Goal: Task Accomplishment & Management: Use online tool/utility

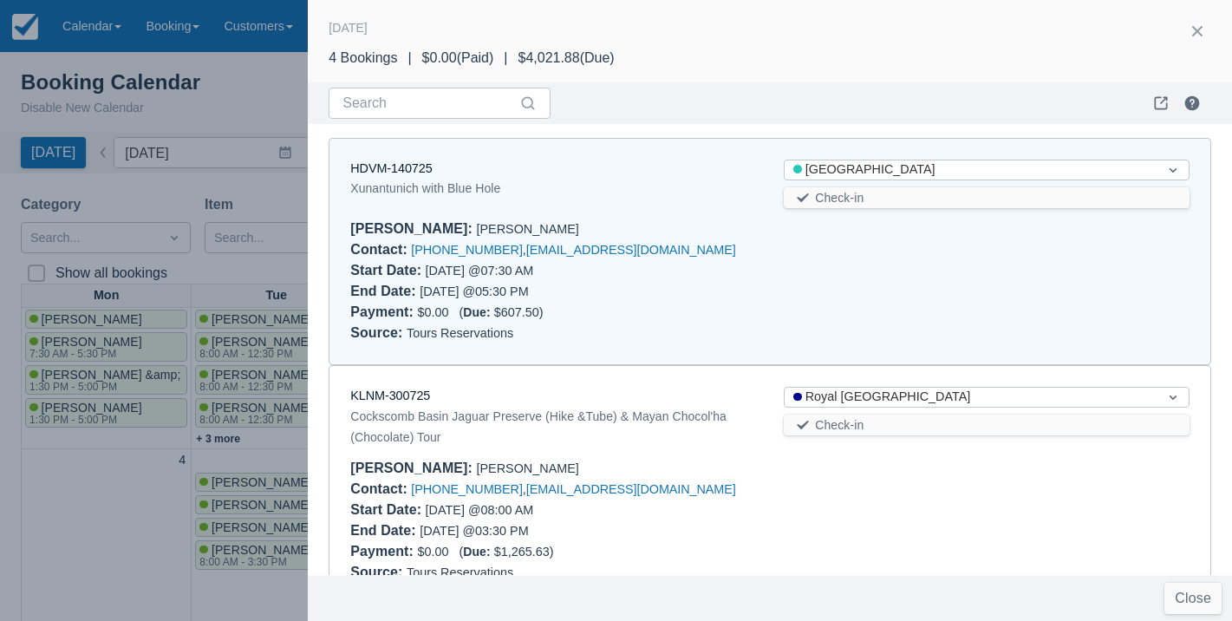
scroll to position [14, 0]
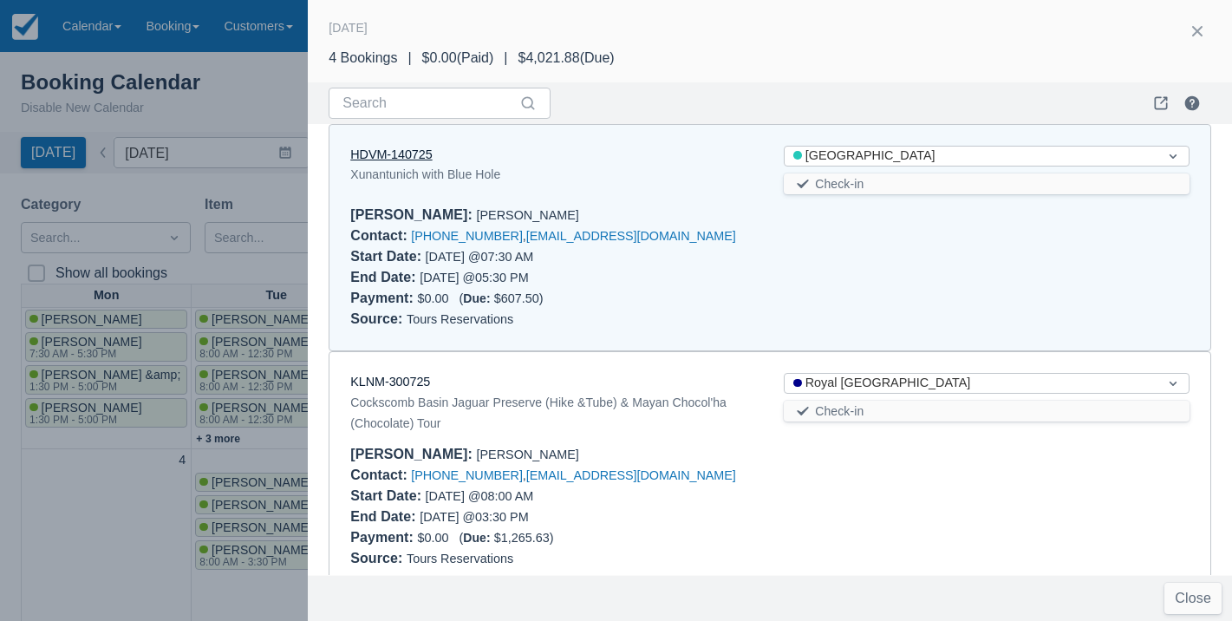
click at [406, 154] on link "HDVM-140725" at bounding box center [391, 154] width 82 height 14
click at [1186, 42] on button "button" at bounding box center [1198, 31] width 28 height 28
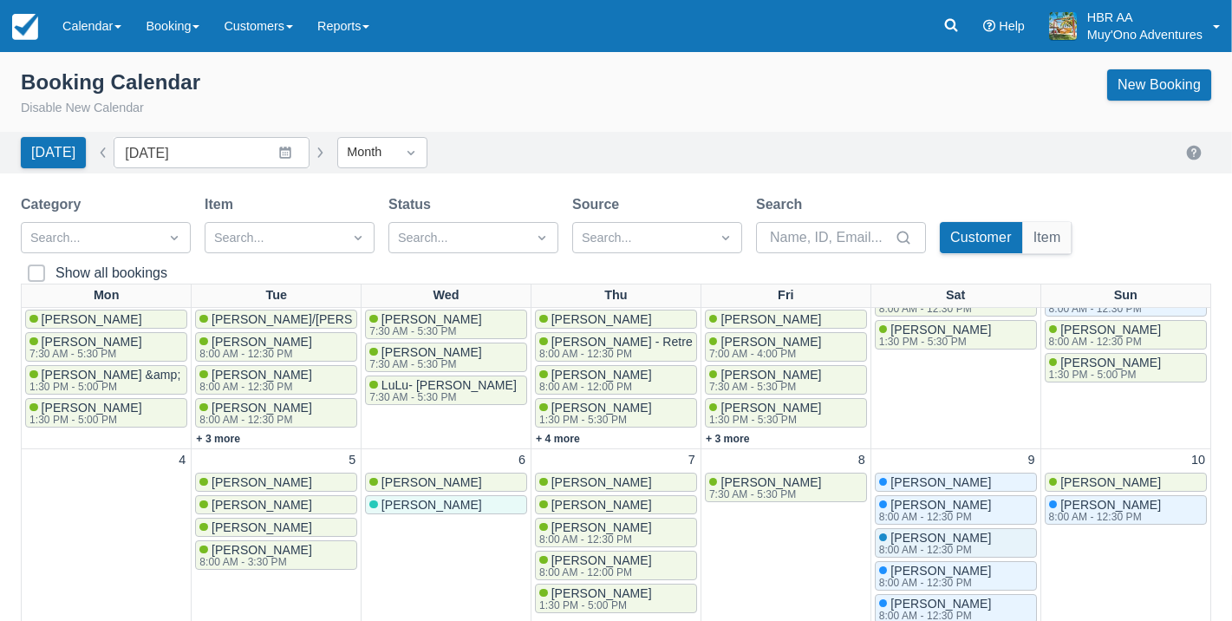
scroll to position [0, 0]
click at [1148, 99] on link "New Booking" at bounding box center [1160, 84] width 104 height 31
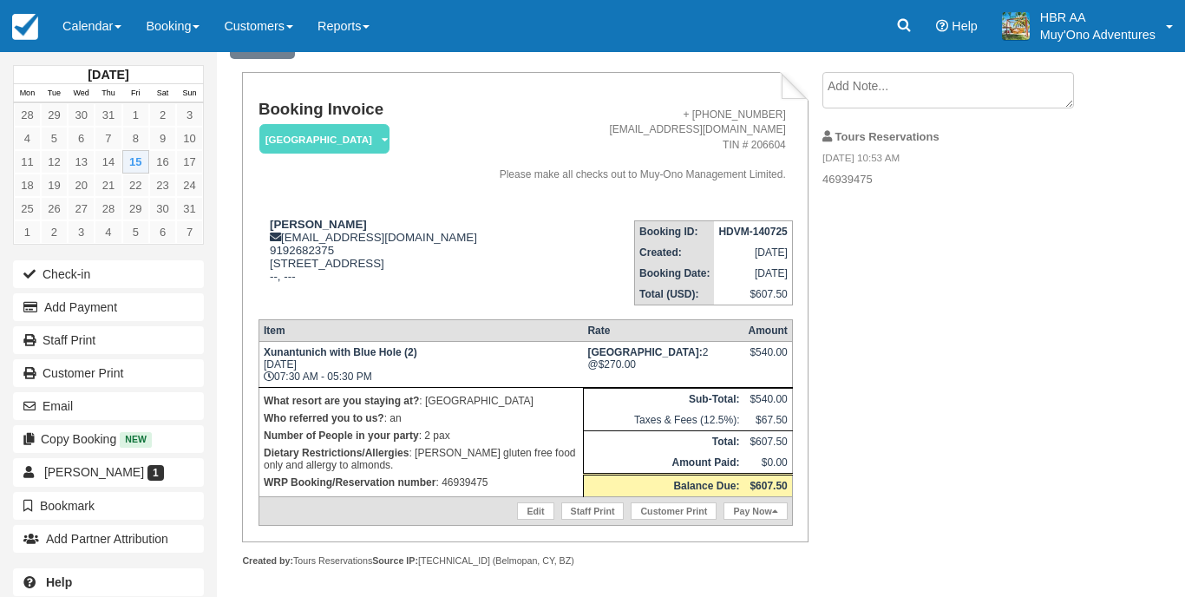
scroll to position [85, 0]
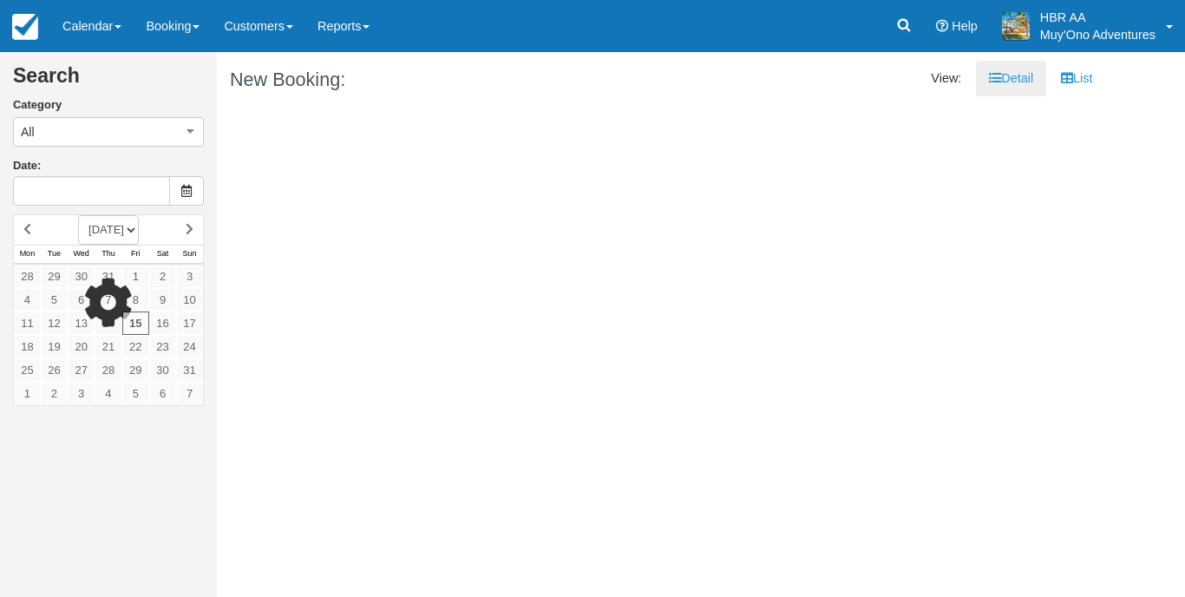
type input "[DATE]"
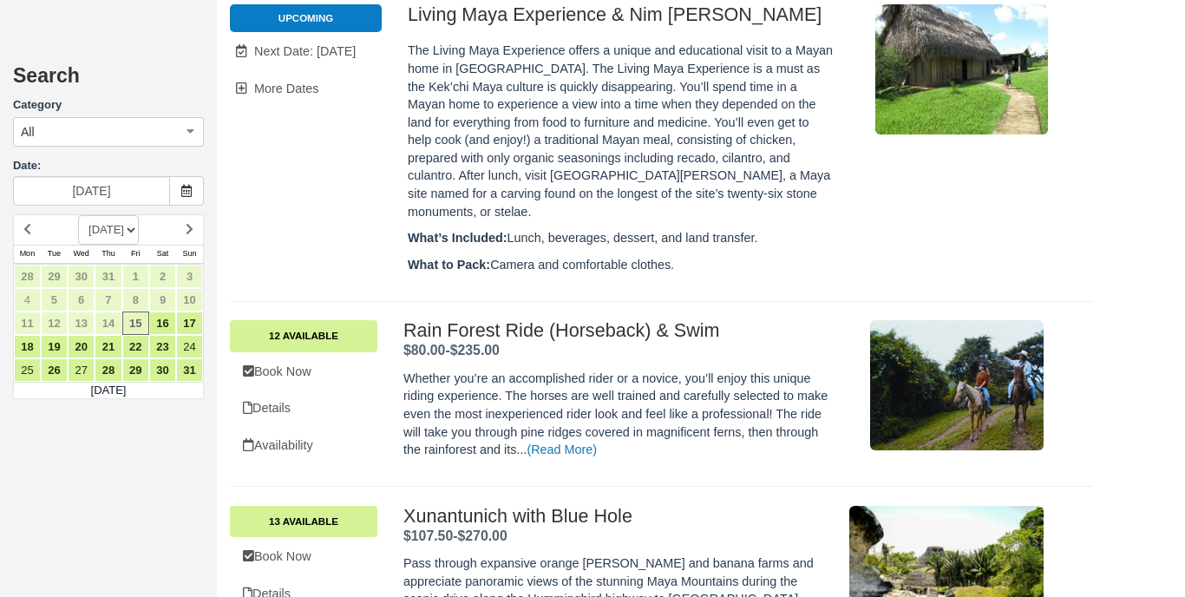
scroll to position [8252, 0]
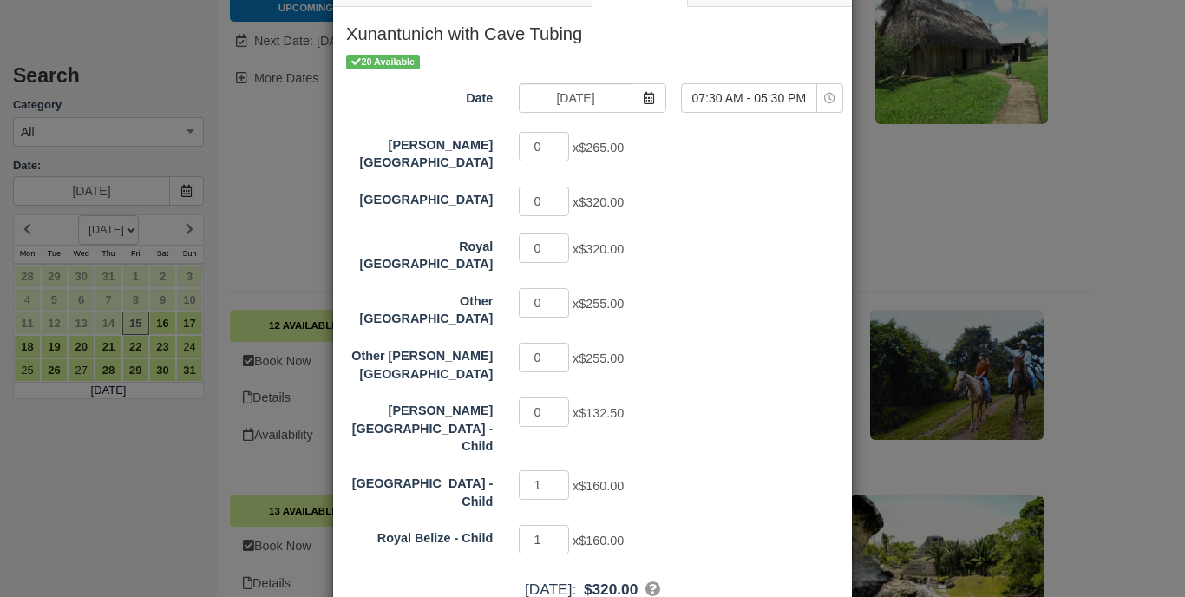
scroll to position [69, 0]
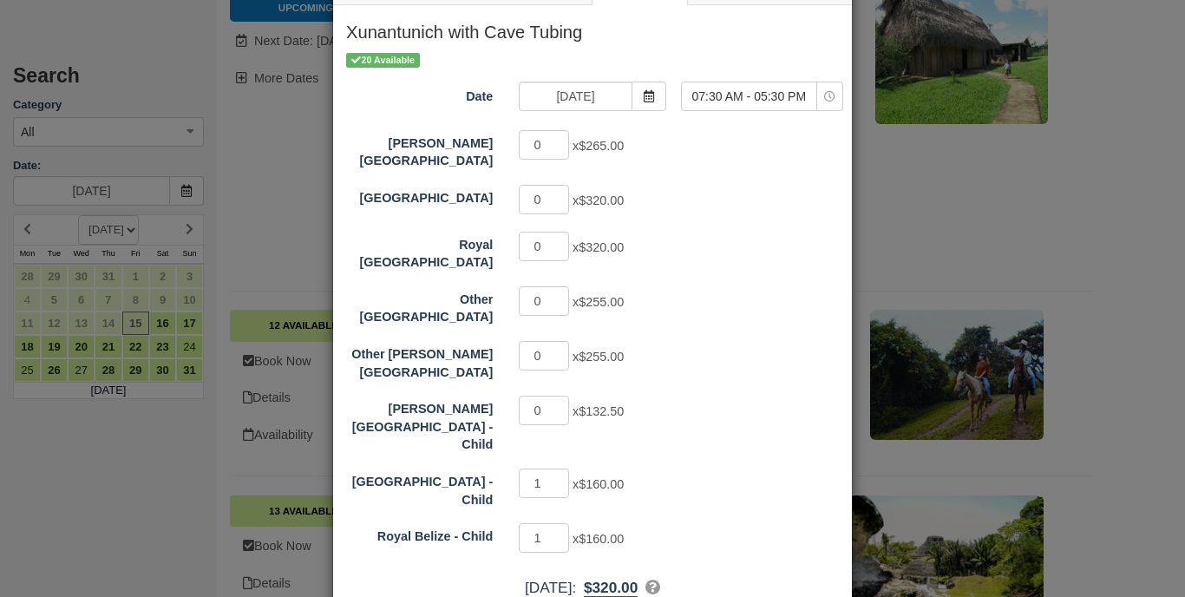
click at [244, 297] on div "Details Availability Photos Book Now Xunantunich with Cave Tubing Pass through …" at bounding box center [592, 298] width 1185 height 597
